Goal: Check status: Check status

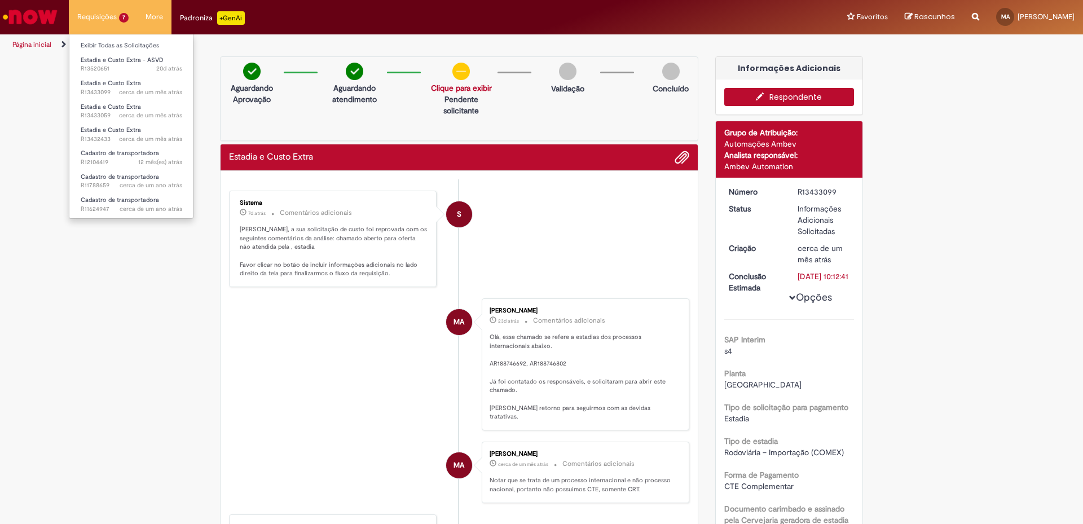
click at [108, 18] on li "Requisições 7 Exibir Todas as Solicitações Estadia e Custo Extra - ASVD 20d atr…" at bounding box center [103, 17] width 68 height 34
click at [114, 97] on link "Estadia e Custo Extra cerca de um mês atrás cerca de um mês atrás R13433099" at bounding box center [131, 87] width 124 height 21
click at [361, 311] on li "MA [PERSON_NAME] 23d atrás 23 dias atrás Comentários adicionais Olá, esse chama…" at bounding box center [459, 364] width 460 height 132
click at [105, 82] on span "Estadia e Custo Extra" at bounding box center [111, 83] width 60 height 8
click at [103, 89] on span "cerca de um mês atrás cerca de um mês atrás R13433099" at bounding box center [132, 92] width 102 height 9
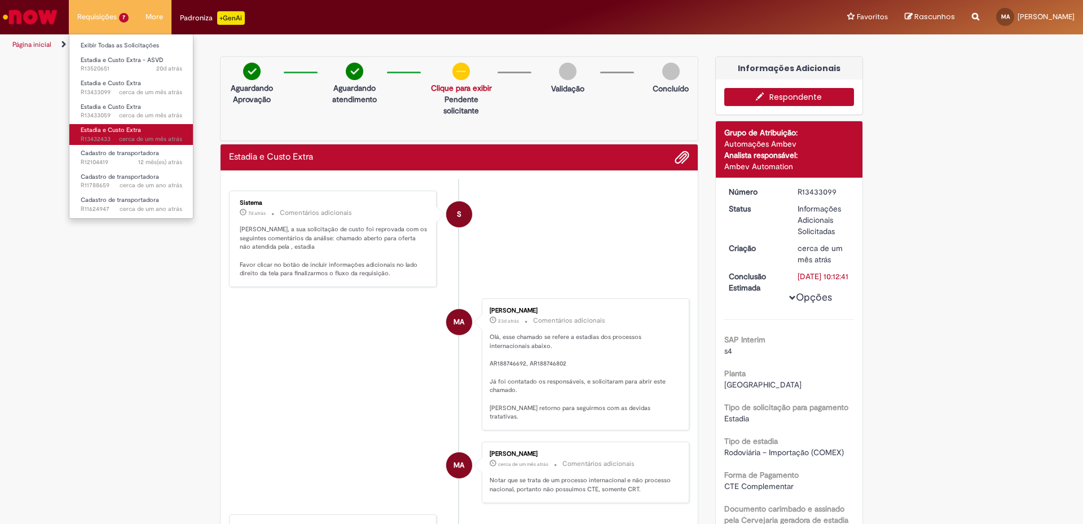
click at [99, 137] on span "cerca de um mês atrás cerca de um mês atrás R13432433" at bounding box center [132, 139] width 102 height 9
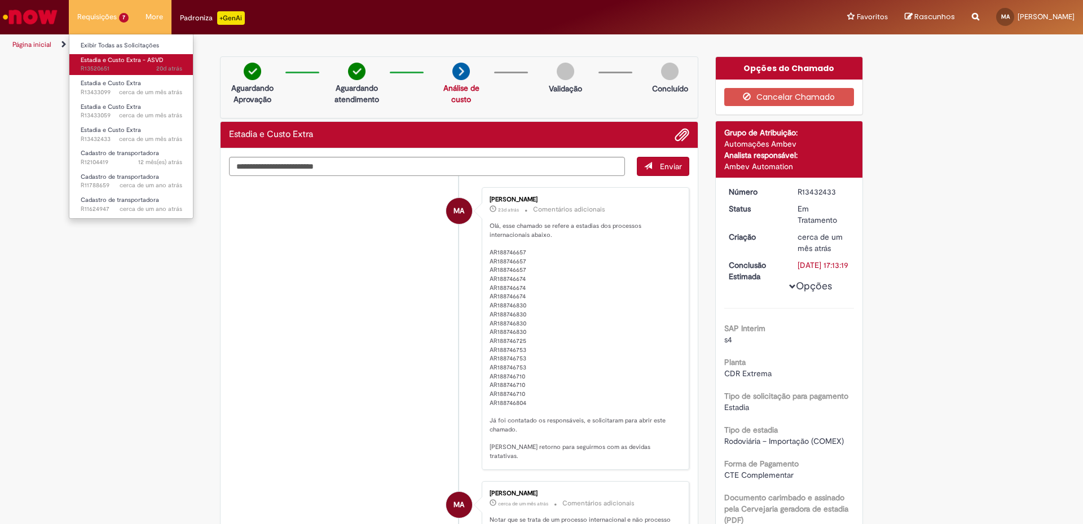
click at [91, 63] on span "Estadia e Custo Extra - ASVD" at bounding box center [122, 60] width 83 height 8
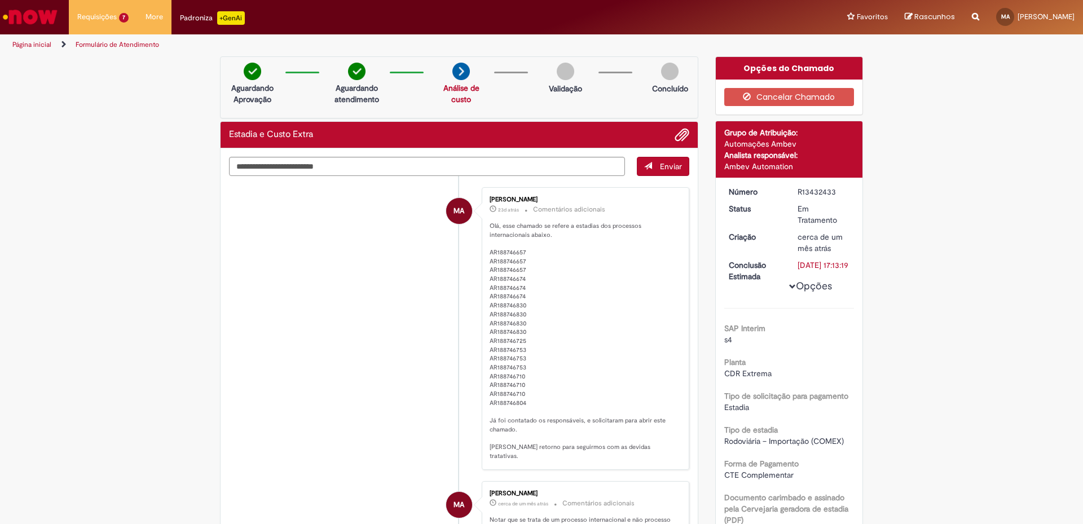
click at [41, 15] on img "Ir para a Homepage" at bounding box center [30, 17] width 58 height 23
